Goal: Transaction & Acquisition: Purchase product/service

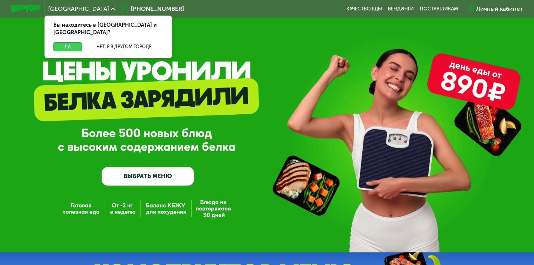
click at [63, 42] on button "Да" at bounding box center [67, 46] width 29 height 9
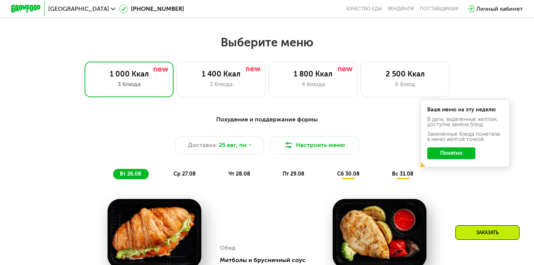
scroll to position [269, 0]
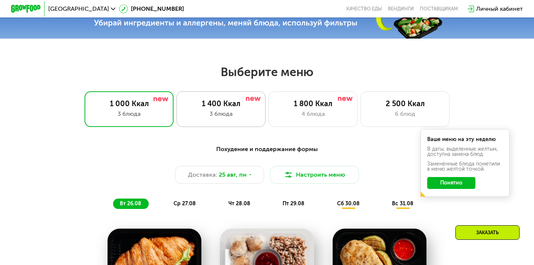
click at [222, 109] on div "3 блюда" at bounding box center [220, 113] width 73 height 9
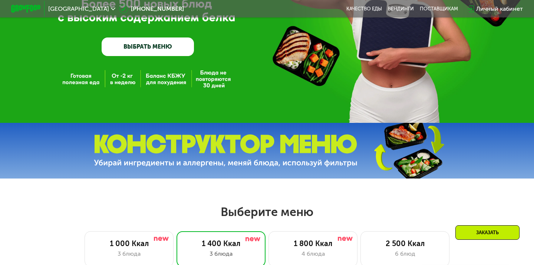
scroll to position [174, 0]
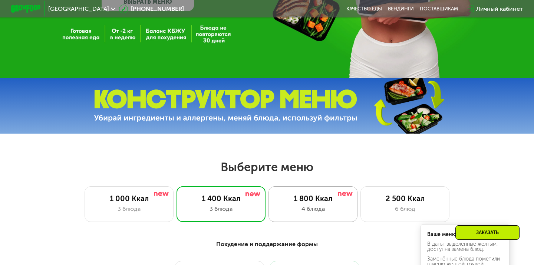
click at [361, 216] on div "1 800 Ккал 4 блюда" at bounding box center [405, 204] width 89 height 36
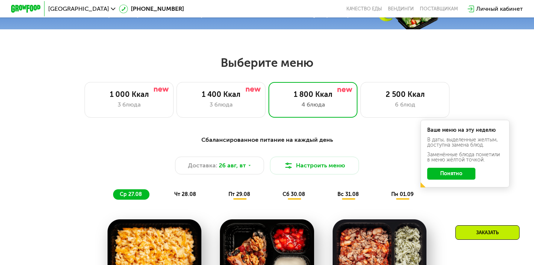
scroll to position [243, 0]
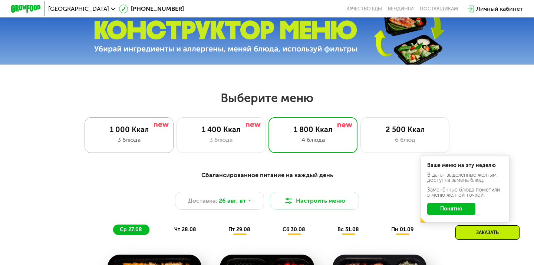
click at [119, 129] on div "1 000 Ккал" at bounding box center [128, 129] width 73 height 9
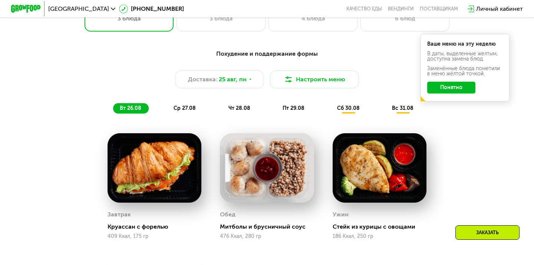
scroll to position [393, 0]
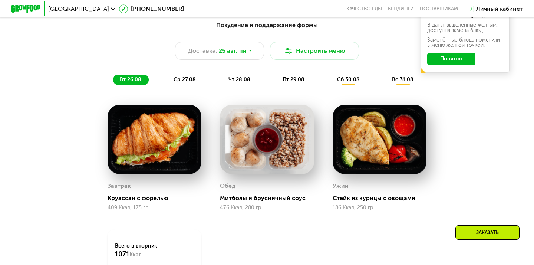
click at [186, 77] on span "ср 27.08" at bounding box center [185, 79] width 22 height 6
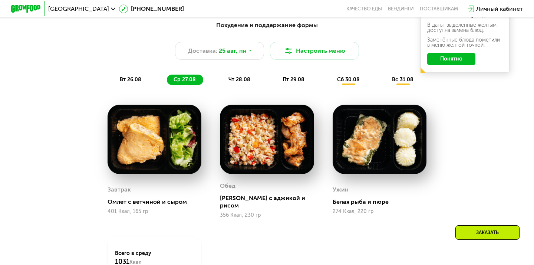
click at [276, 81] on div "чт 28.08" at bounding box center [294, 80] width 36 height 10
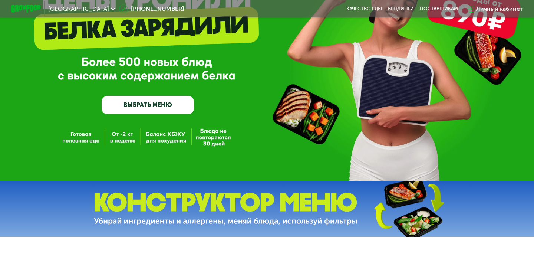
scroll to position [0, 0]
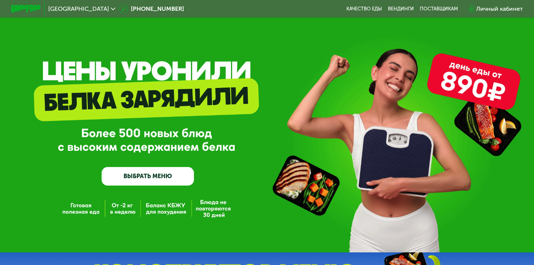
click at [125, 175] on link "ВЫБРАТЬ МЕНЮ" at bounding box center [148, 176] width 92 height 19
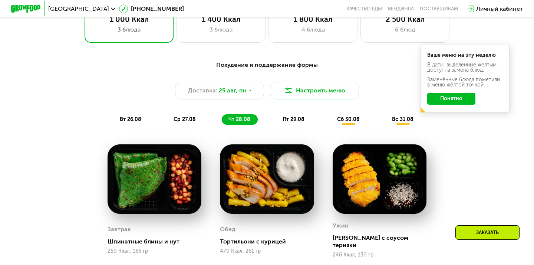
scroll to position [365, 0]
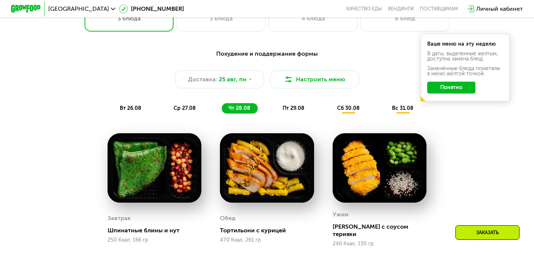
click at [294, 108] on span "пт 29.08" at bounding box center [294, 108] width 22 height 6
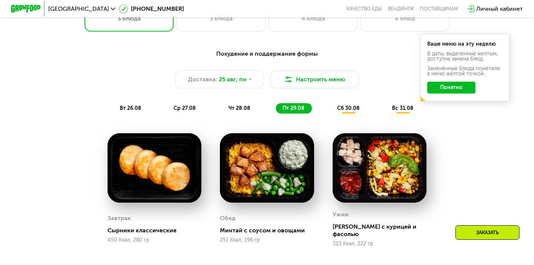
click at [344, 108] on span "сб 30.08" at bounding box center [348, 108] width 23 height 6
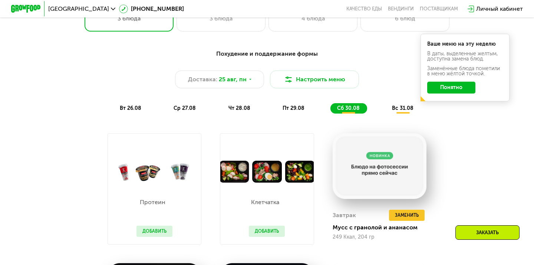
click at [393, 110] on div "вс 31.08" at bounding box center [403, 108] width 36 height 10
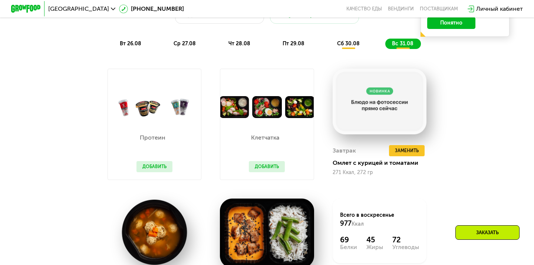
scroll to position [400, 0]
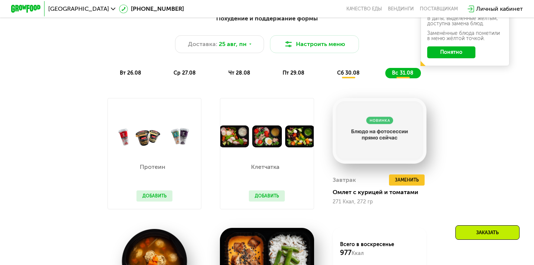
click at [354, 73] on span "сб 30.08" at bounding box center [348, 73] width 23 height 6
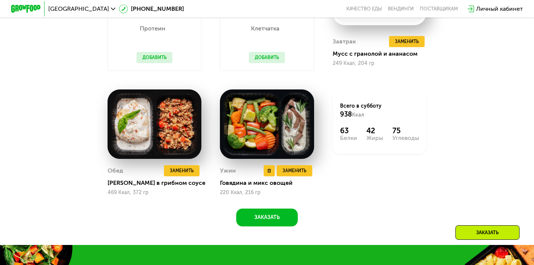
scroll to position [406, 0]
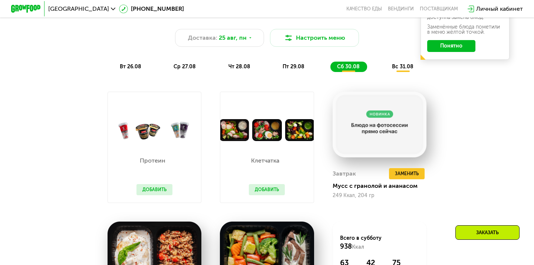
click at [286, 66] on span "пт 29.08" at bounding box center [294, 66] width 22 height 6
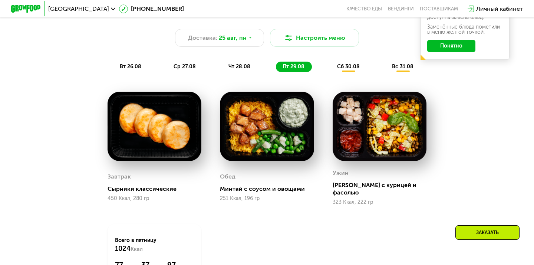
click at [186, 66] on span "ср 27.08" at bounding box center [185, 66] width 22 height 6
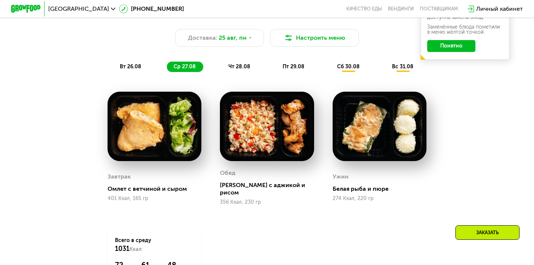
scroll to position [289, 0]
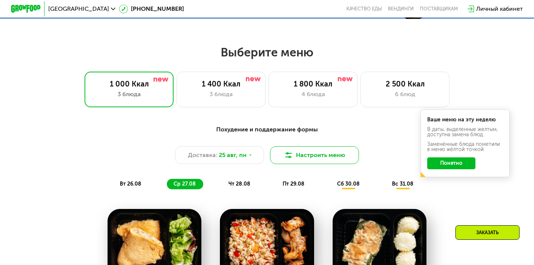
click at [285, 153] on img at bounding box center [288, 155] width 9 height 9
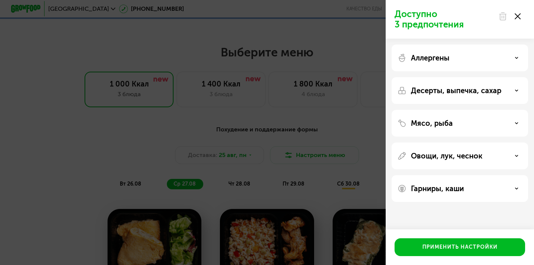
click at [516, 93] on div "Десерты, выпечка, сахар" at bounding box center [460, 90] width 125 height 9
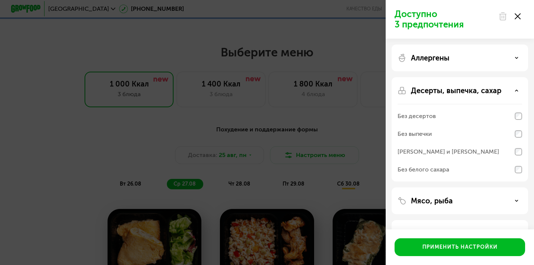
click at [516, 93] on div "Десерты, выпечка, сахар" at bounding box center [460, 90] width 125 height 9
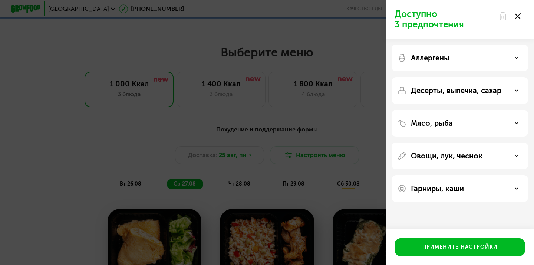
click at [519, 16] on icon at bounding box center [518, 16] width 6 height 6
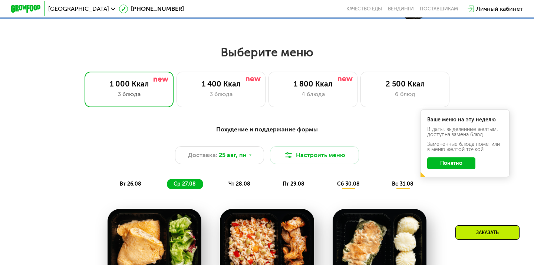
scroll to position [0, 0]
